Goal: Information Seeking & Learning: Find specific fact

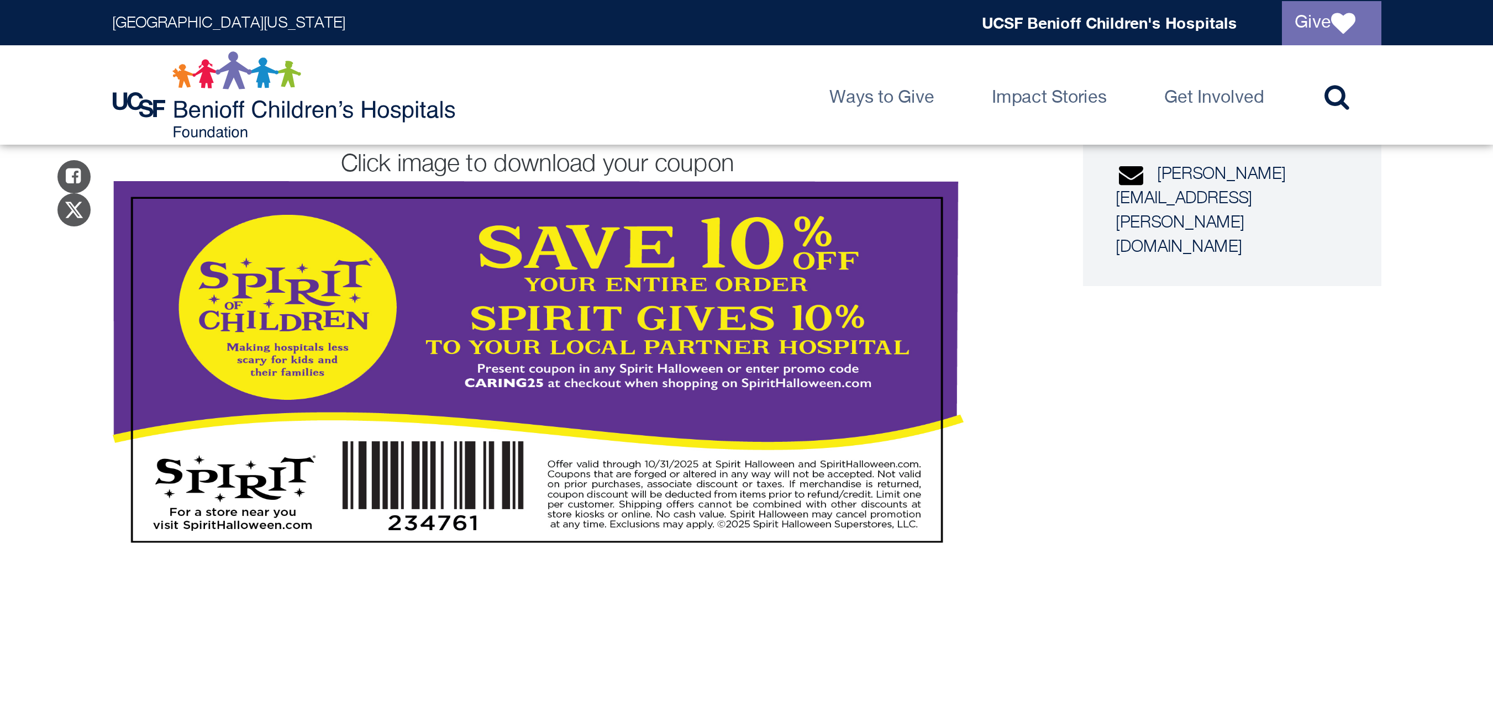
scroll to position [551, 0]
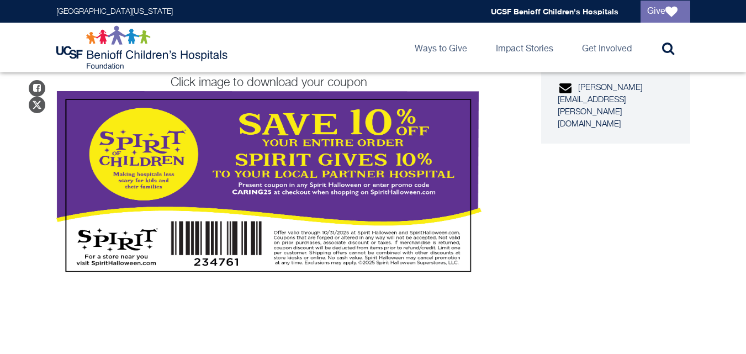
click at [422, 217] on img at bounding box center [268, 214] width 425 height 246
click at [281, 205] on img at bounding box center [268, 214] width 425 height 246
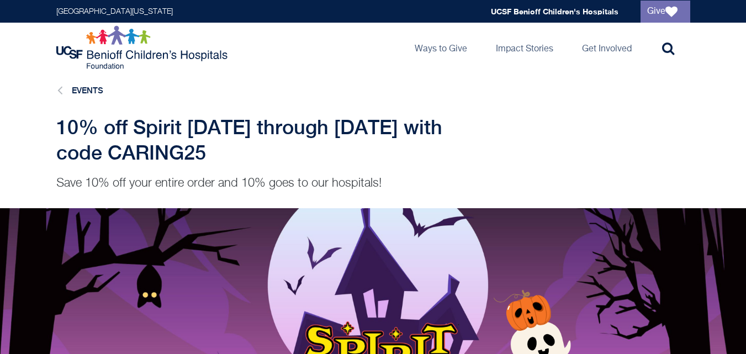
click at [153, 51] on img at bounding box center [143, 47] width 174 height 44
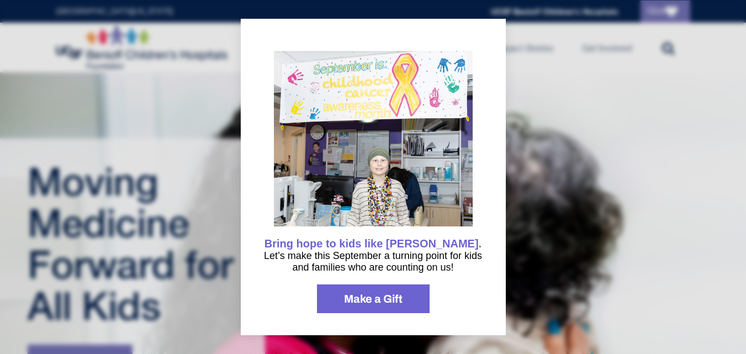
click at [520, 173] on div at bounding box center [373, 177] width 746 height 354
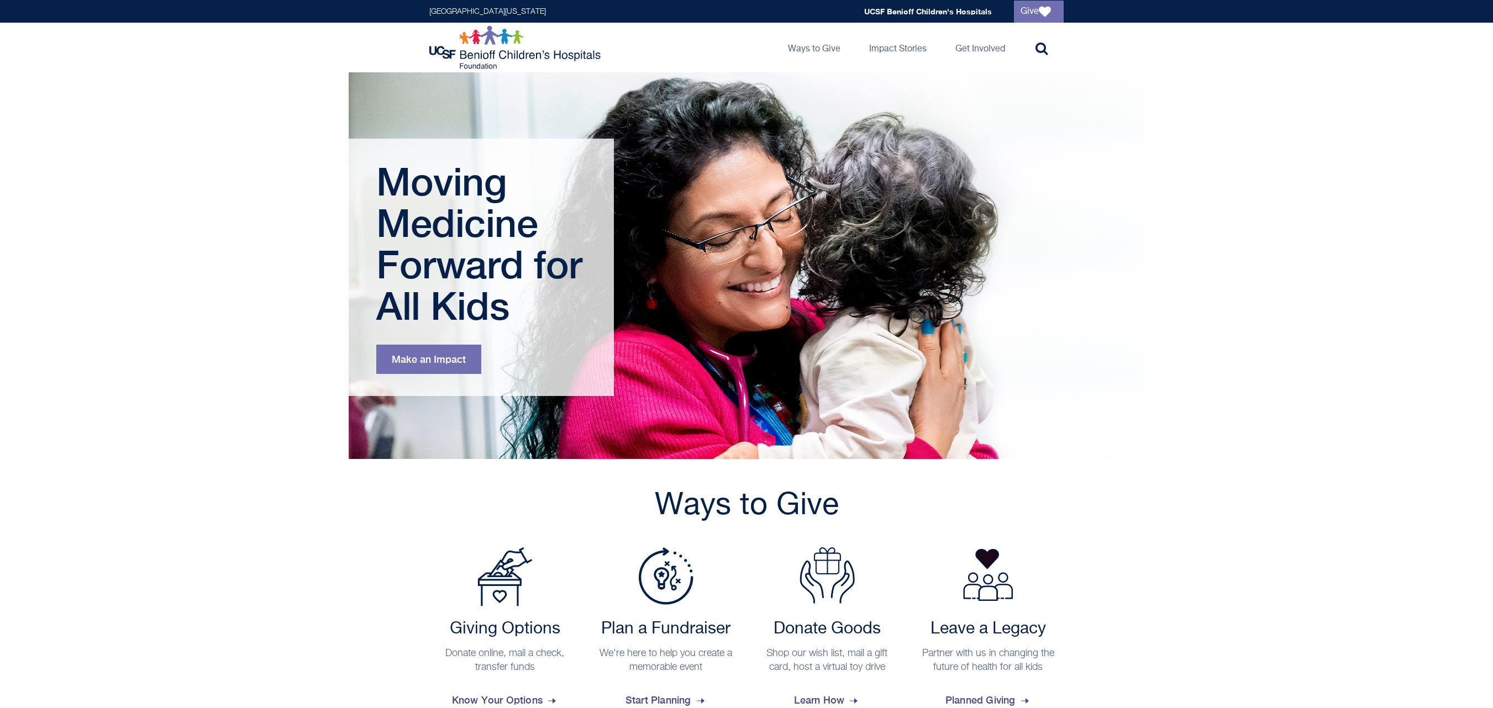
click at [746, 354] on div "Ways to Give Giving Options Donate online, mail a check, transfer funds Know Yo…" at bounding box center [746, 587] width 1493 height 256
click at [746, 48] on link "Toggle search" at bounding box center [1039, 48] width 50 height 50
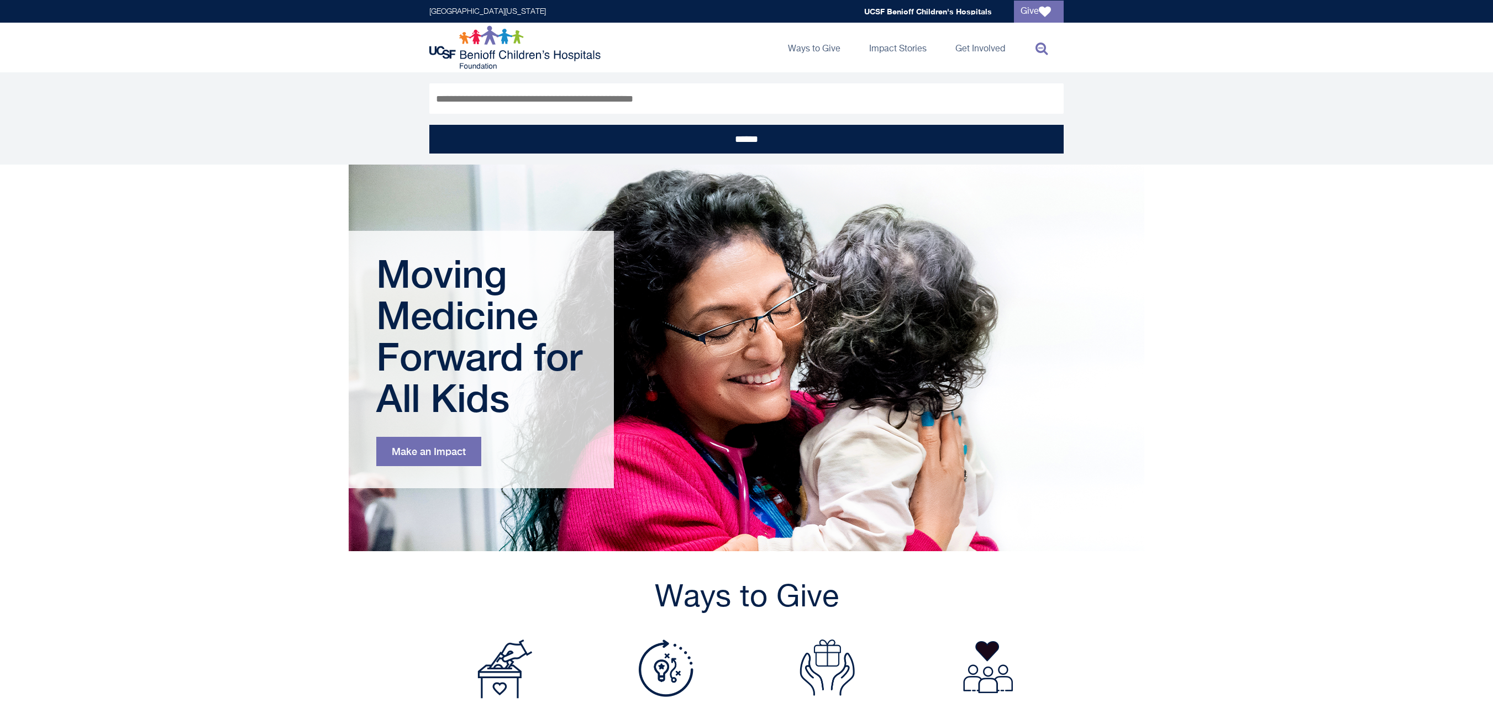
click at [746, 96] on input "Search" at bounding box center [746, 98] width 634 height 30
type input "**********"
click at [429, 125] on input "******" at bounding box center [746, 139] width 634 height 29
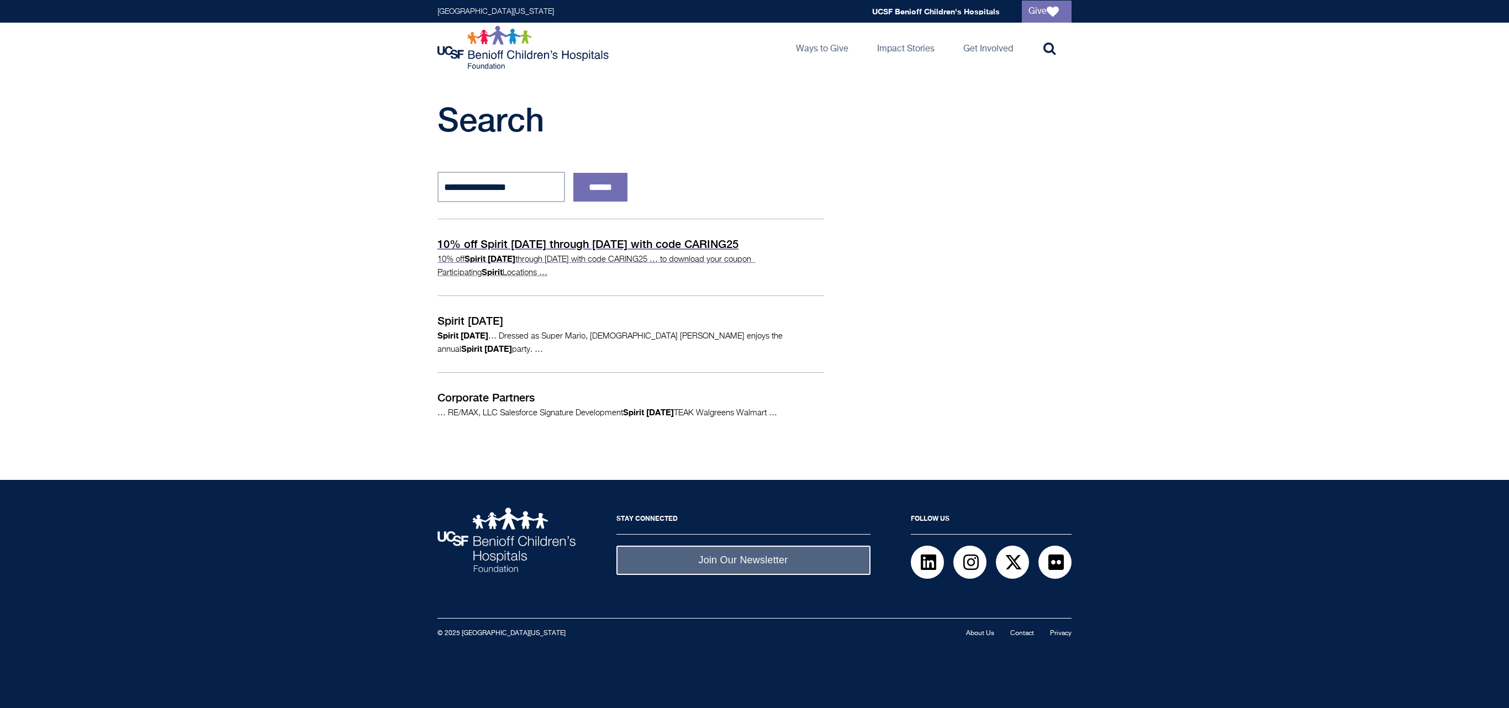
click at [745, 242] on p "10% off Spirit [DATE] through [DATE] with code CARING25" at bounding box center [631, 244] width 387 height 17
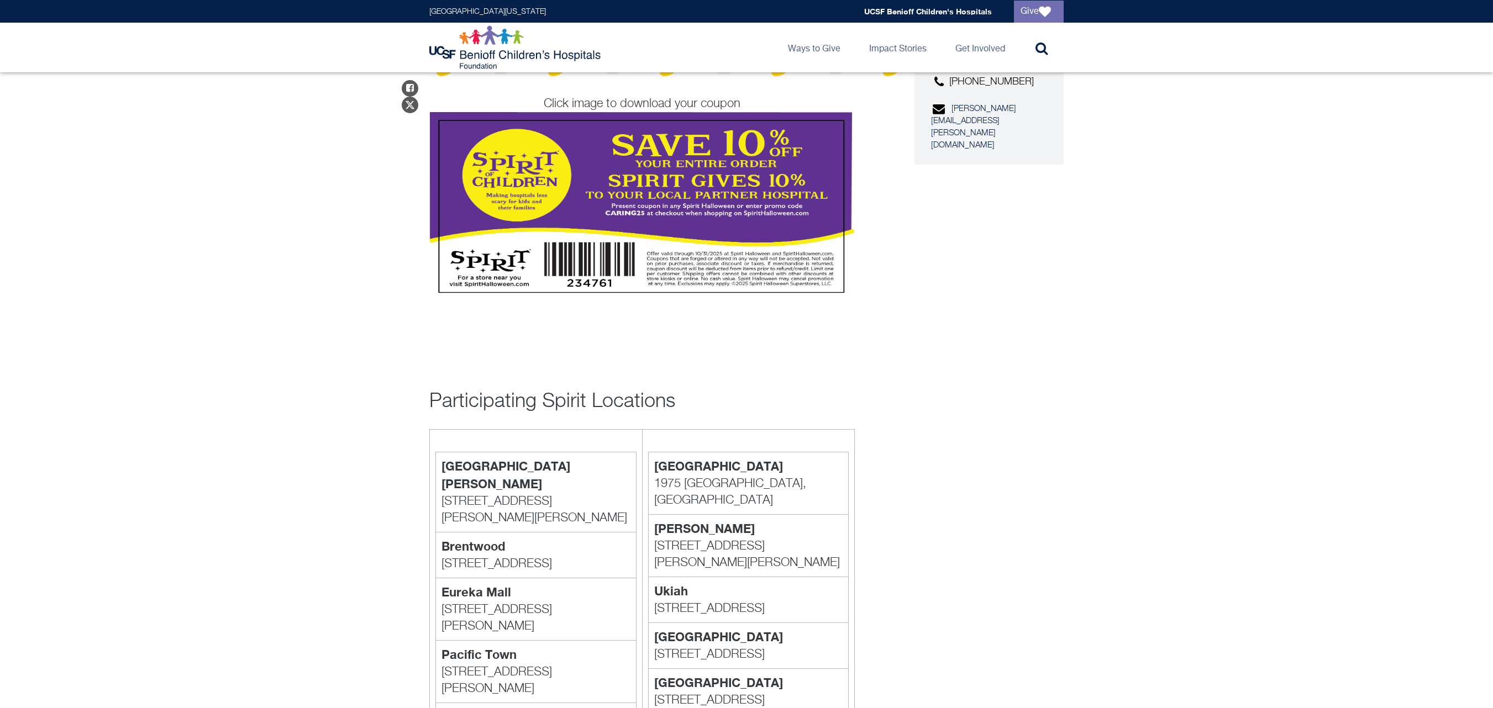
scroll to position [529, 0]
